Goal: Task Accomplishment & Management: Use online tool/utility

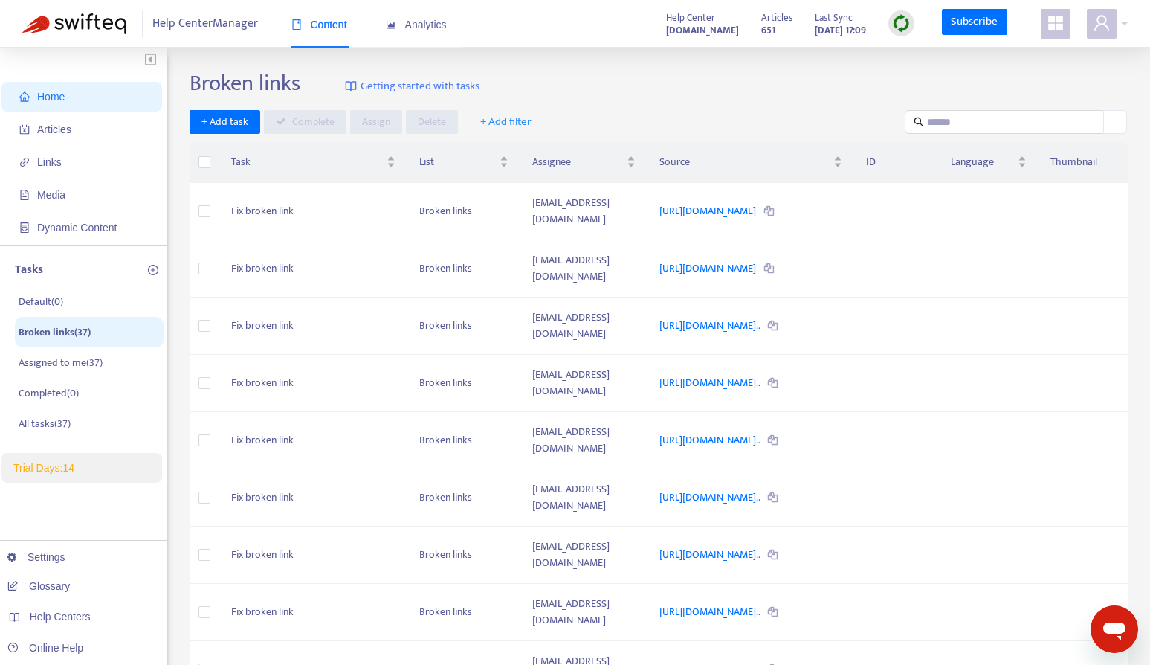
click at [109, 98] on span "Home" at bounding box center [84, 97] width 131 height 30
click at [85, 121] on span "Articles" at bounding box center [84, 129] width 131 height 30
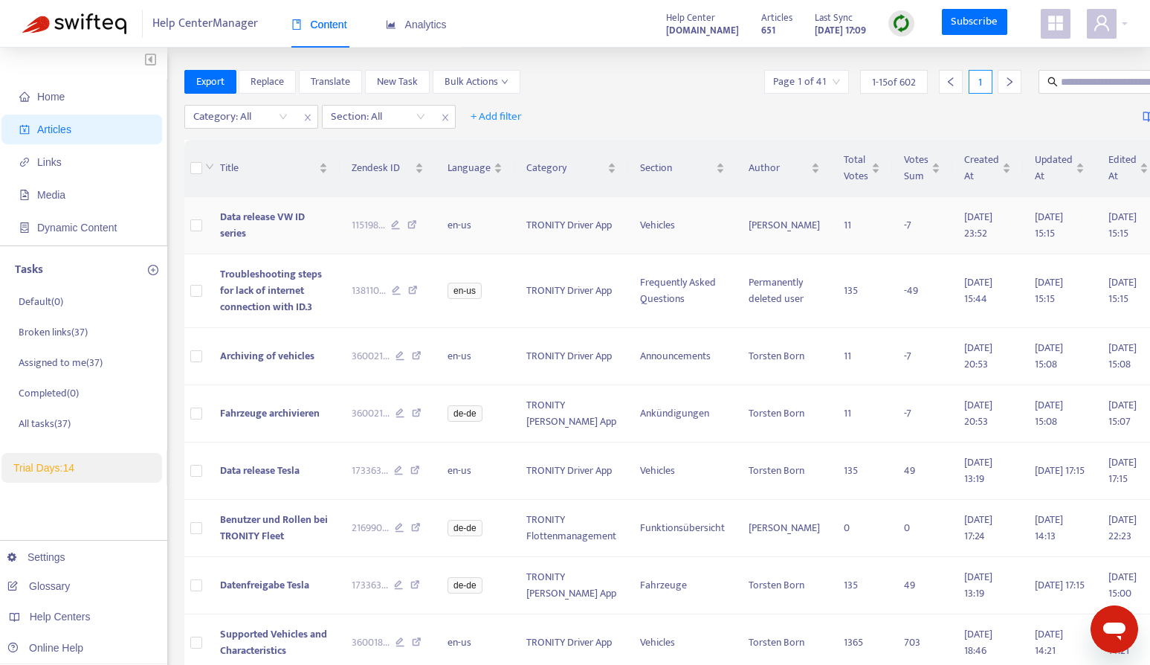
click at [220, 226] on span "Data release VW ID series" at bounding box center [262, 224] width 85 height 33
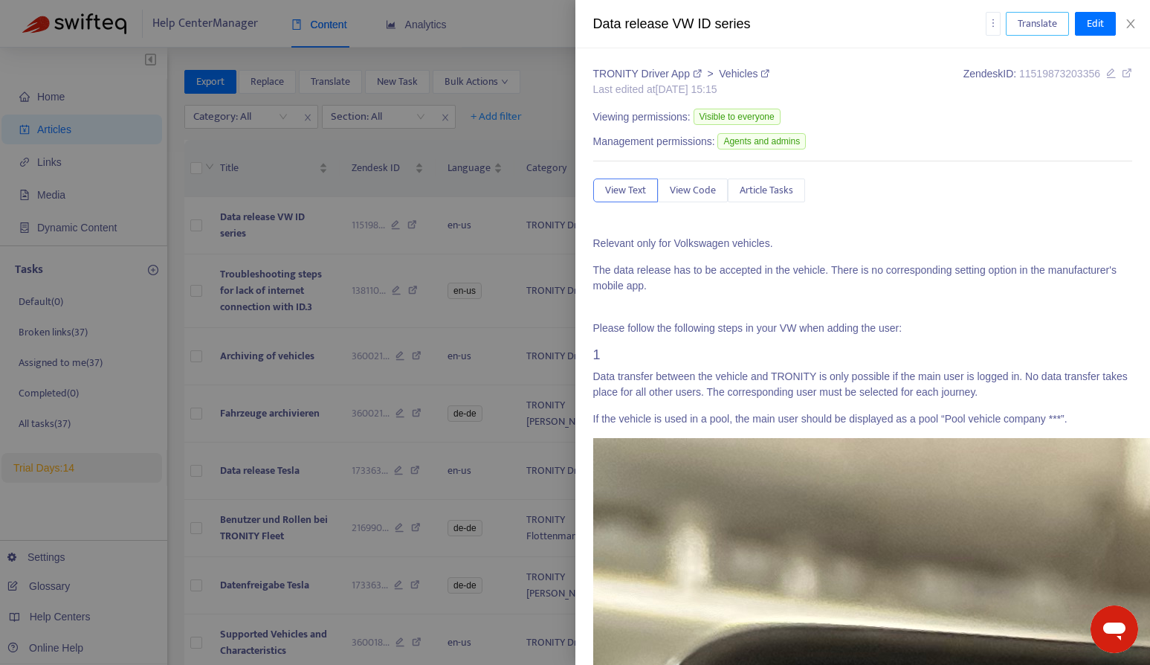
click at [1022, 16] on span "Translate" at bounding box center [1037, 24] width 39 height 16
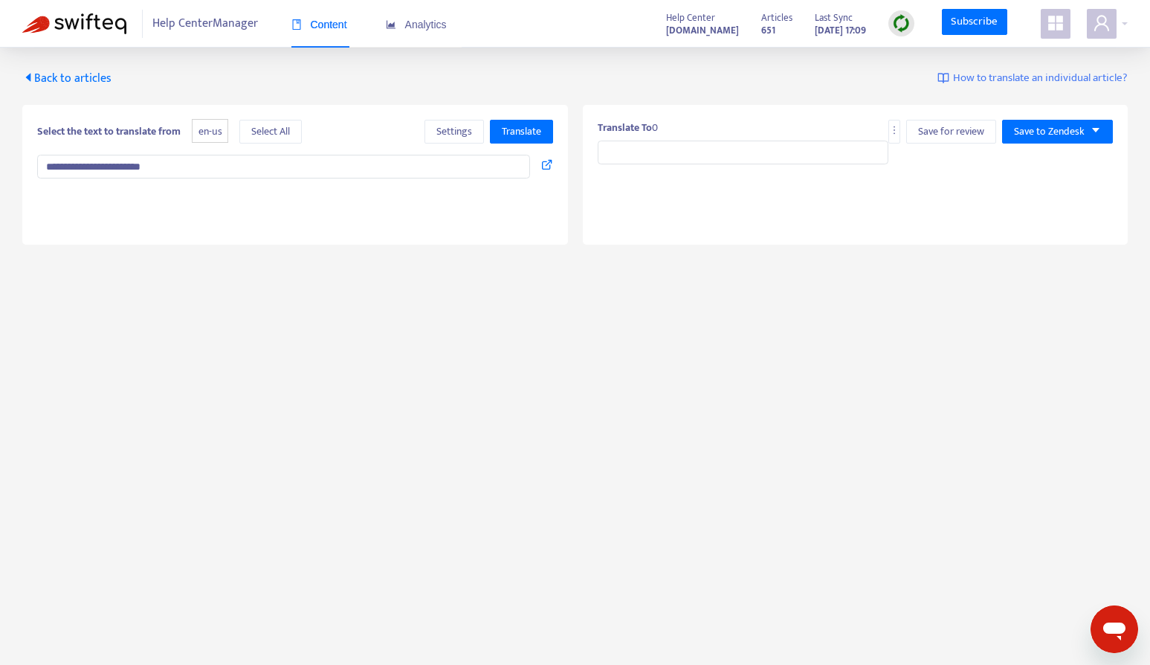
type input "**********"
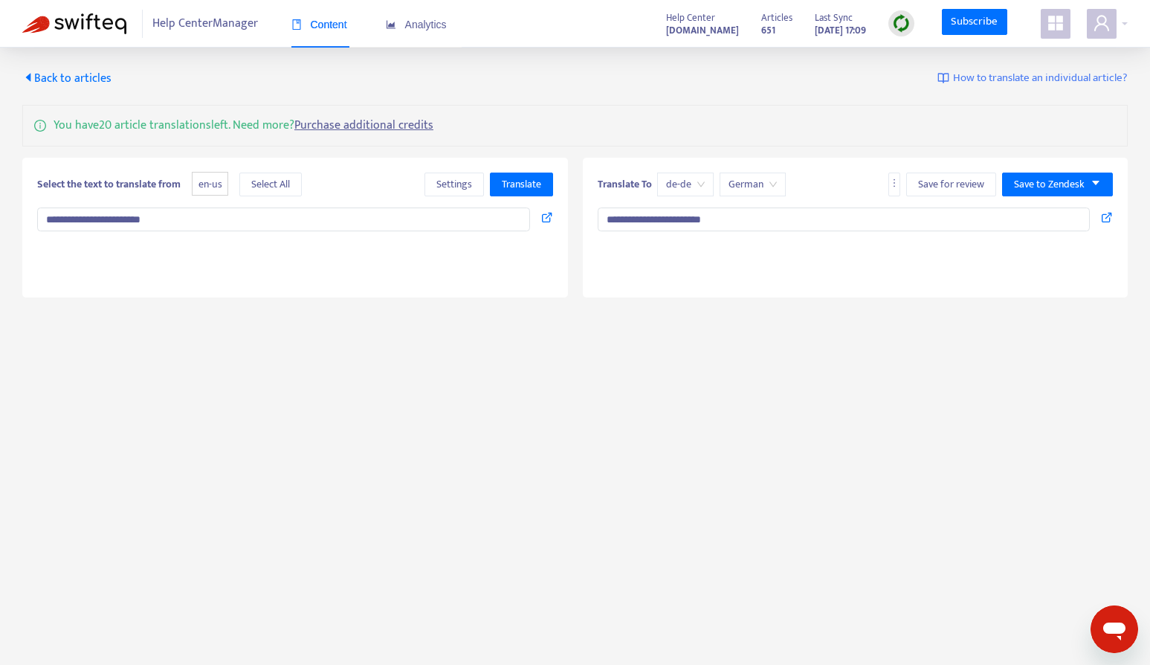
type textarea "**********"
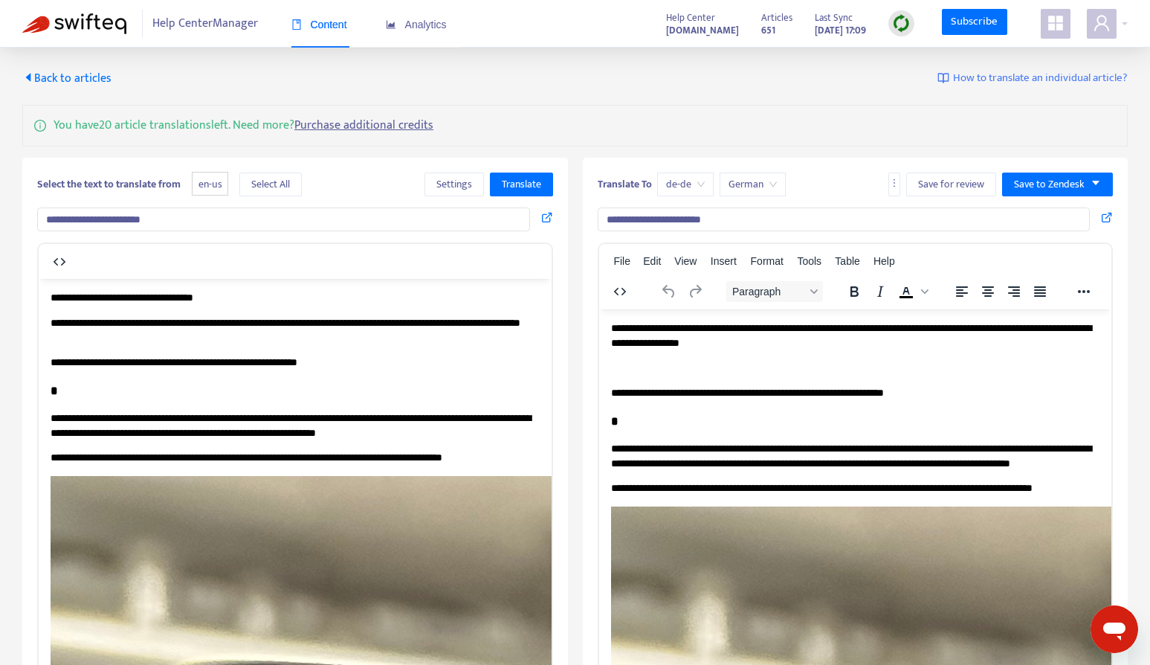
click at [99, 78] on span "Back to articles" at bounding box center [66, 78] width 89 height 20
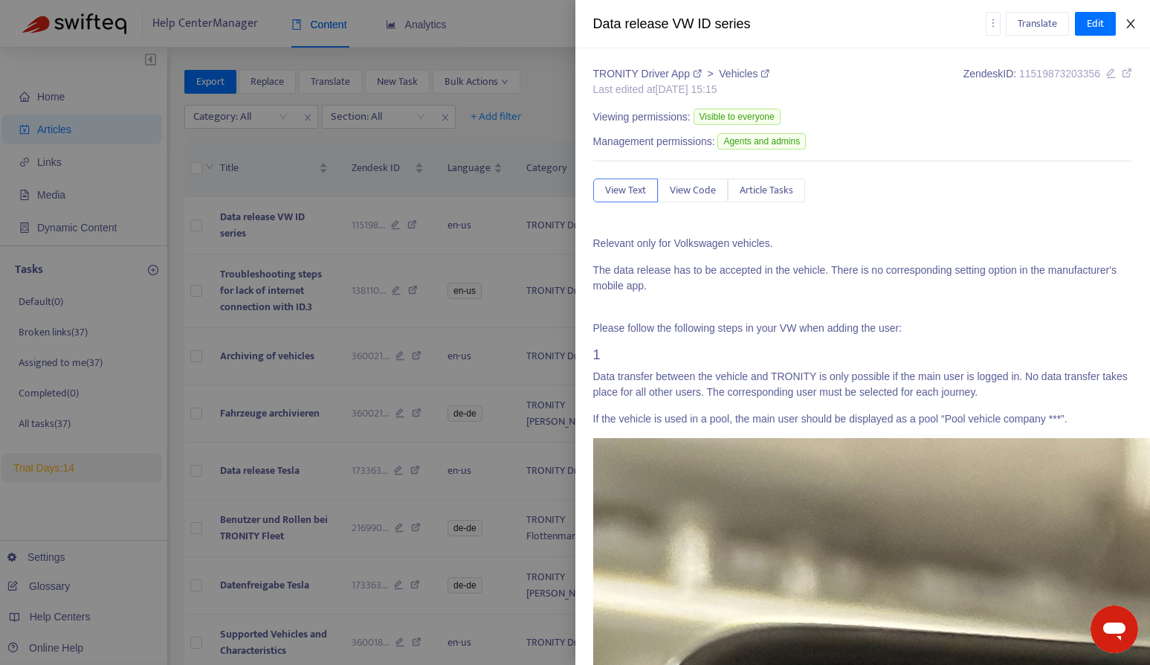
click at [1133, 17] on button "Close" at bounding box center [1130, 24] width 21 height 14
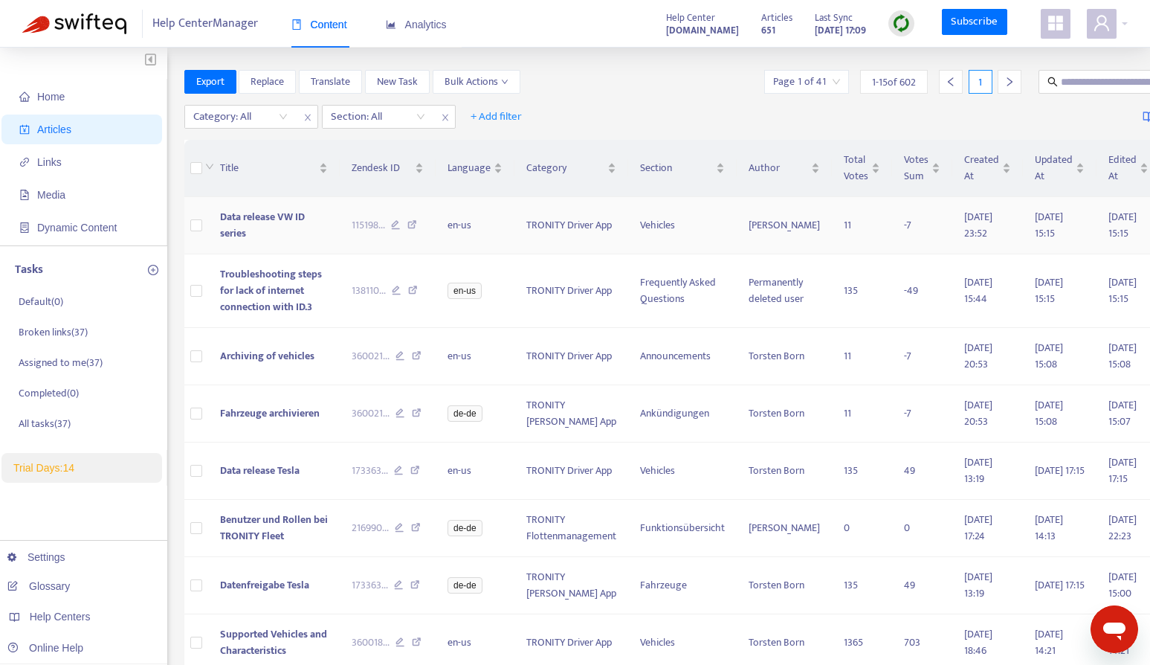
click at [832, 228] on td "11" at bounding box center [862, 225] width 60 height 57
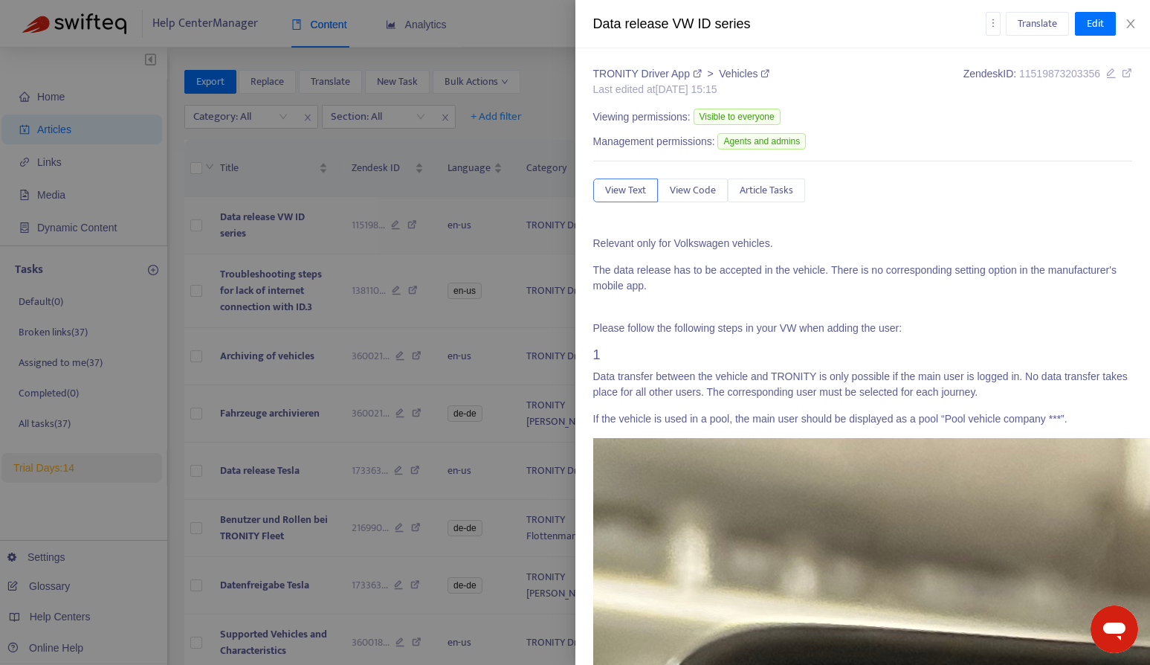
click at [829, 228] on div "Data release VW ID series Translate Edit TRONITY Driver App > Vehicles Last edi…" at bounding box center [575, 332] width 1150 height 665
click at [1134, 17] on button "Close" at bounding box center [1130, 24] width 21 height 14
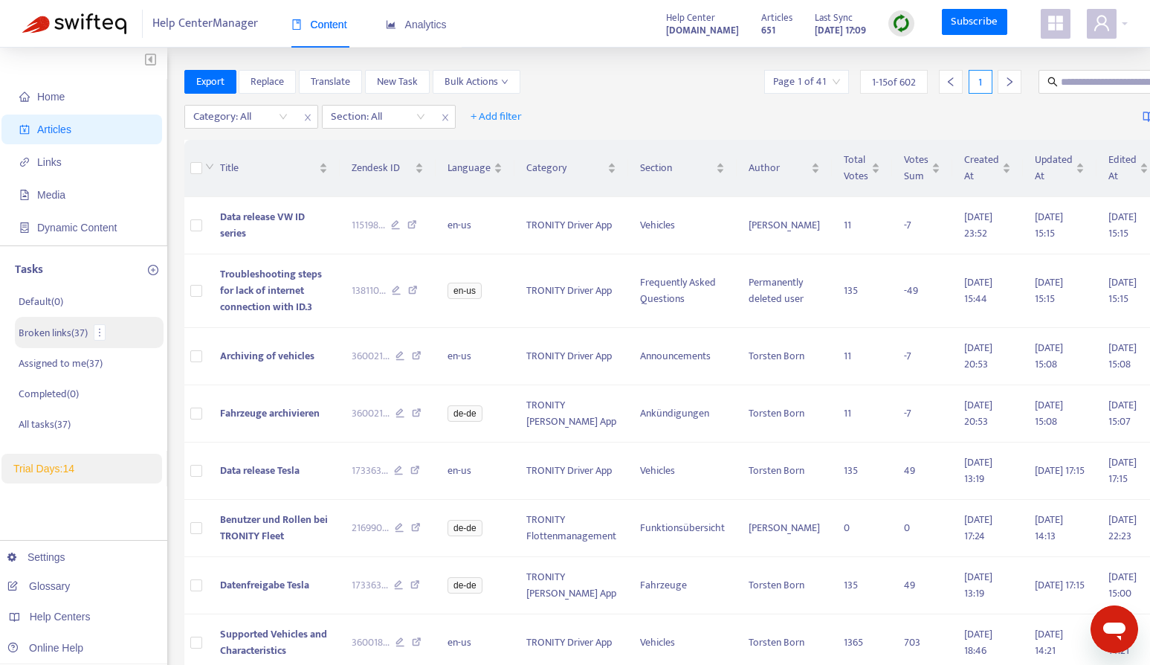
click at [59, 331] on p "Broken links ( 37 )" at bounding box center [53, 333] width 69 height 16
